Goal: Navigation & Orientation: Go to known website

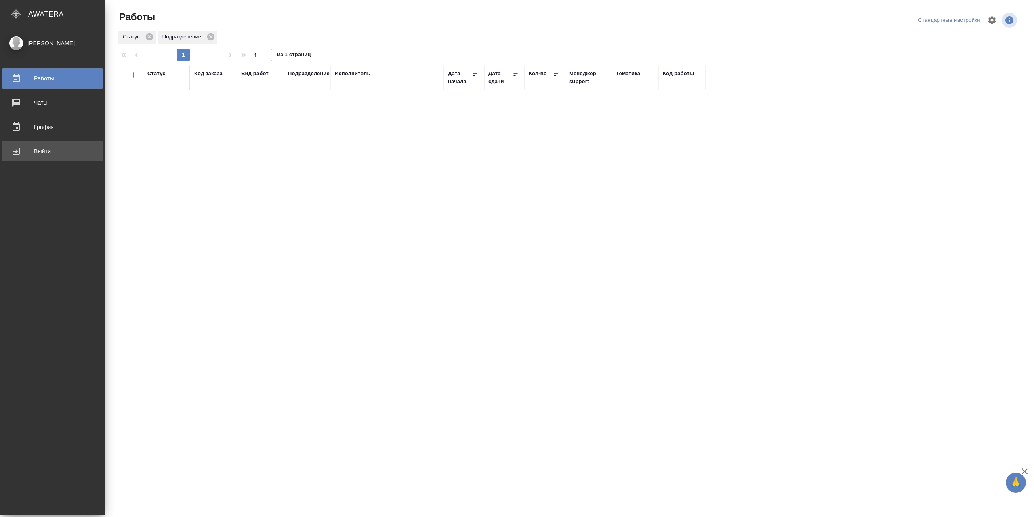
click at [25, 153] on div "Выйти" at bounding box center [52, 151] width 93 height 12
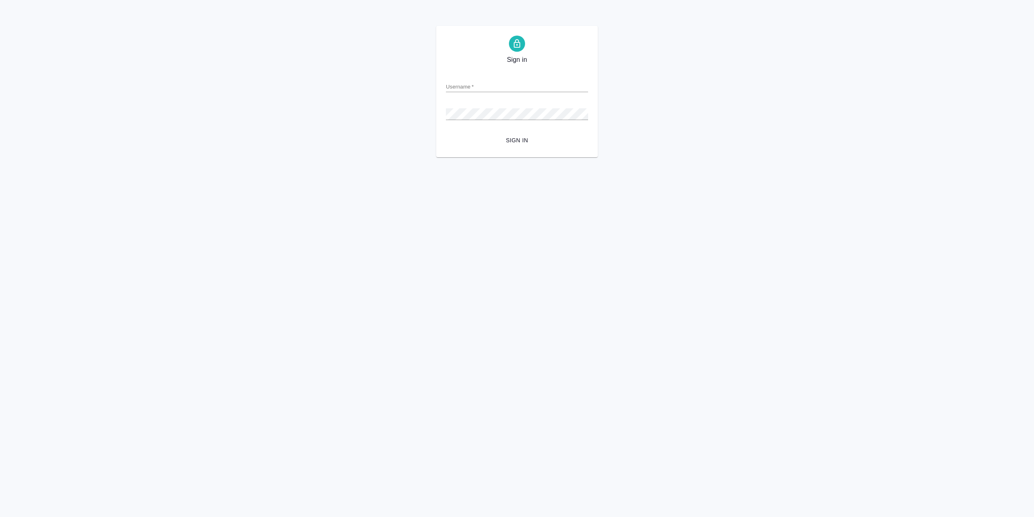
type input "[EMAIL_ADDRESS][DOMAIN_NAME]"
click at [495, 153] on div "Sign in Username   * r.sarkhatov@awatera.com Password   * urlPath   * / Sign in" at bounding box center [517, 91] width 162 height 131
click at [496, 145] on span "Sign in" at bounding box center [517, 140] width 129 height 10
